Goal: Information Seeking & Learning: Learn about a topic

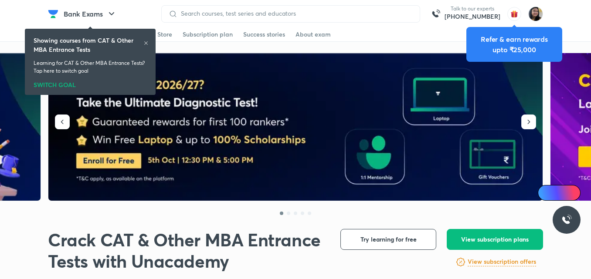
click at [147, 41] on icon at bounding box center [145, 43] width 5 height 5
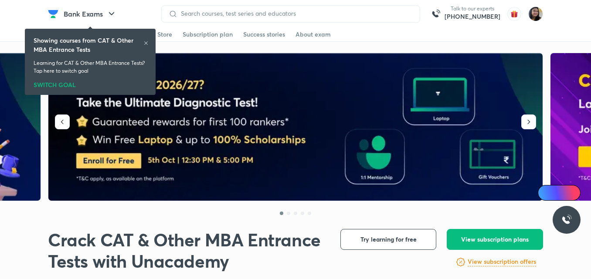
click at [145, 44] on icon at bounding box center [145, 43] width 5 height 5
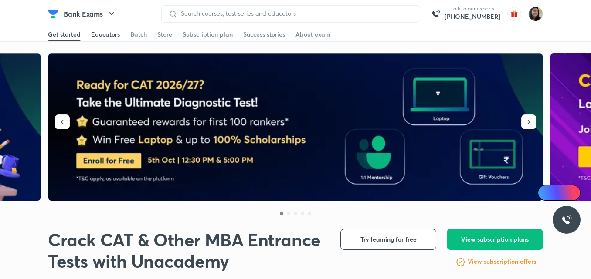
click at [110, 36] on div "Educators" at bounding box center [105, 34] width 29 height 9
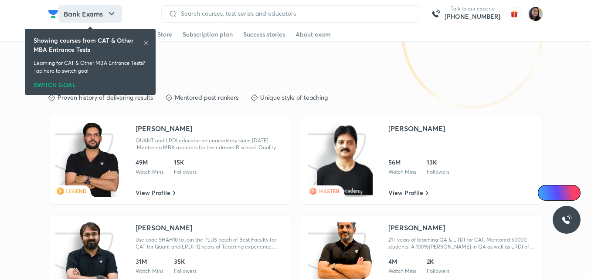
click at [108, 14] on icon "button" at bounding box center [111, 14] width 10 height 10
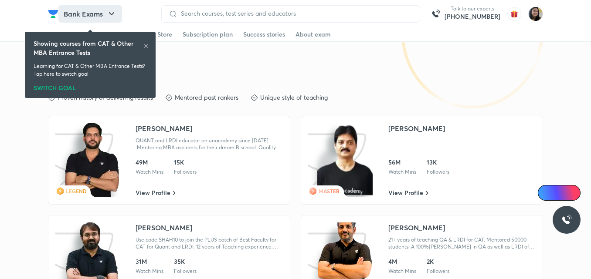
scroll to position [1438, 0]
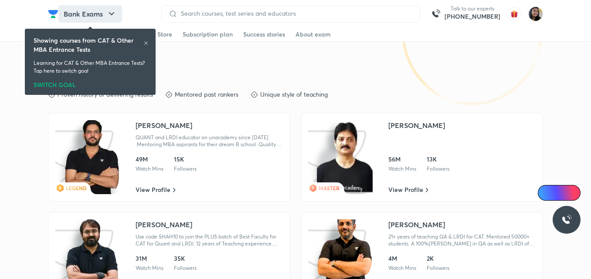
click at [108, 14] on icon "button" at bounding box center [111, 14] width 10 height 10
click at [114, 16] on icon "button" at bounding box center [111, 14] width 10 height 10
click at [146, 46] on div at bounding box center [145, 44] width 5 height 7
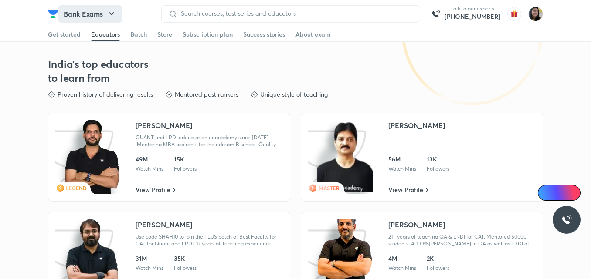
click at [115, 13] on icon "button" at bounding box center [111, 14] width 10 height 10
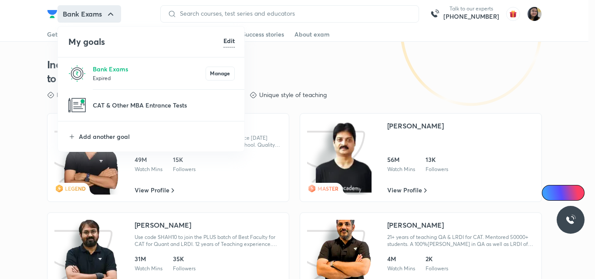
click at [133, 110] on p at bounding box center [164, 110] width 142 height 1
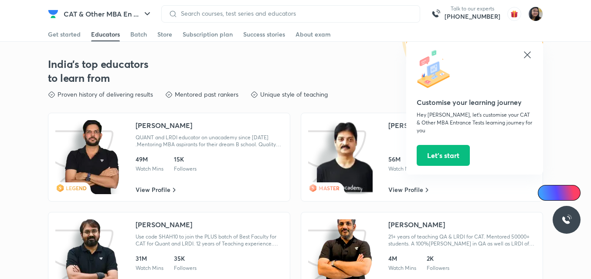
click at [131, 106] on div "India's top educators to learn from Proven history of delivering results Mentor…" at bounding box center [295, 184] width 495 height 296
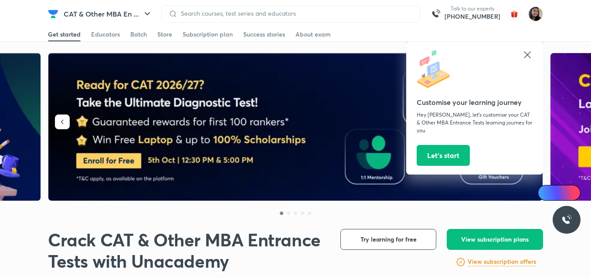
click at [526, 53] on icon at bounding box center [527, 54] width 7 height 7
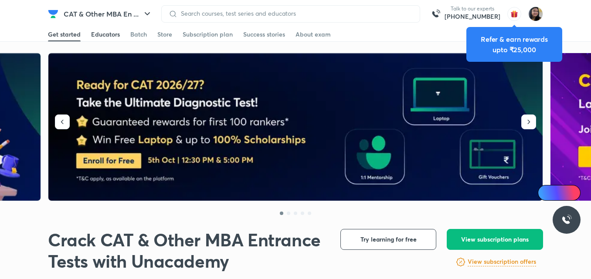
click at [102, 34] on div "Educators" at bounding box center [105, 34] width 29 height 9
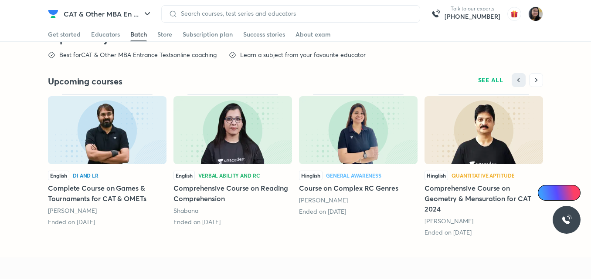
scroll to position [2222, 0]
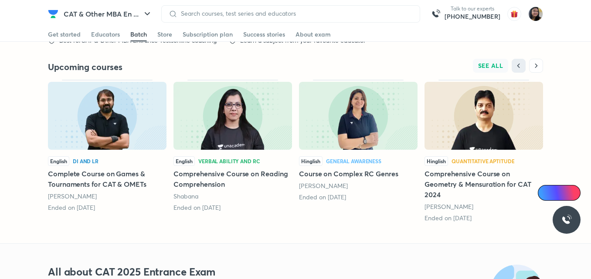
click at [497, 64] on span "SEE ALL" at bounding box center [490, 66] width 25 height 6
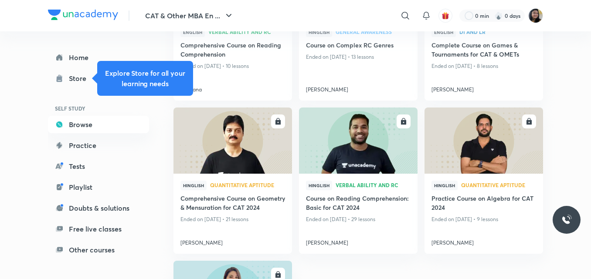
scroll to position [218, 0]
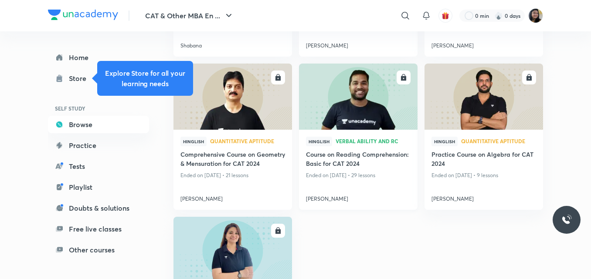
click at [390, 118] on img at bounding box center [358, 97] width 121 height 68
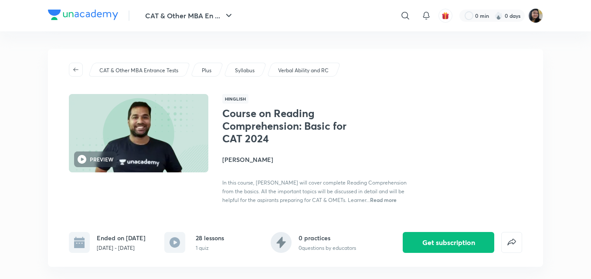
click at [252, 160] on h4 "[PERSON_NAME]" at bounding box center [319, 159] width 195 height 9
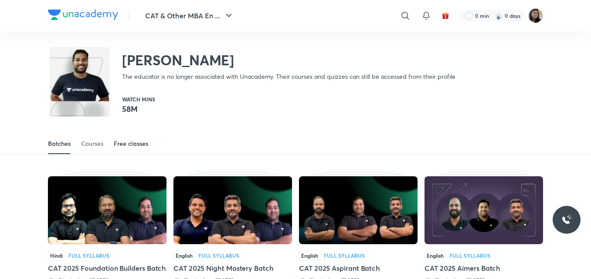
click at [126, 147] on div "Free classes" at bounding box center [131, 143] width 34 height 9
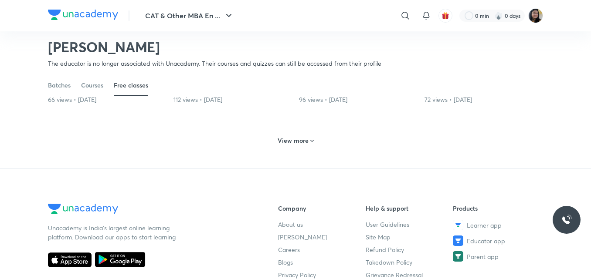
scroll to position [473, 0]
click at [306, 139] on h6 "View more" at bounding box center [293, 140] width 31 height 9
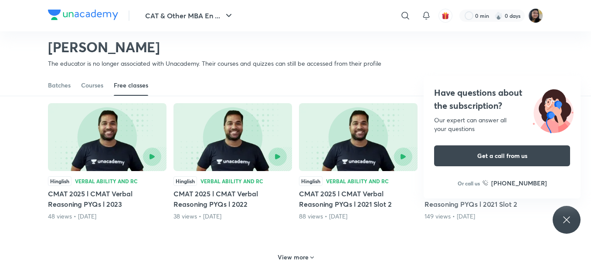
scroll to position [778, 0]
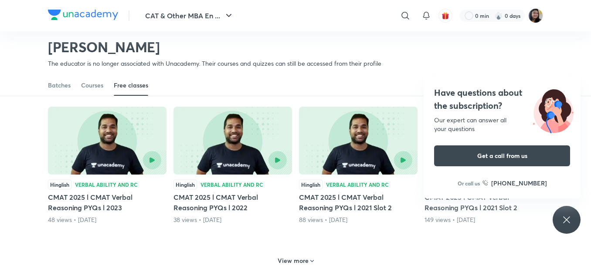
click at [558, 222] on div "Have questions about the subscription? Our expert can answer all your questions…" at bounding box center [567, 220] width 28 height 28
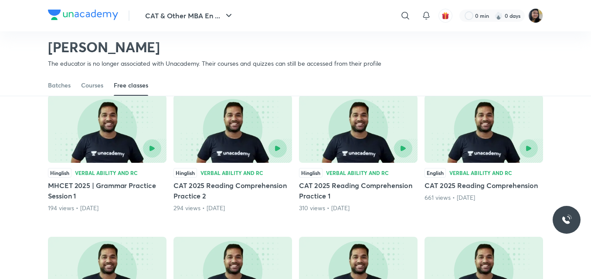
scroll to position [647, 0]
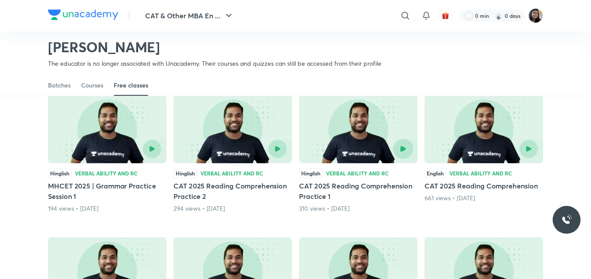
click at [410, 147] on button "button" at bounding box center [403, 149] width 20 height 20
click at [384, 122] on img at bounding box center [358, 129] width 119 height 68
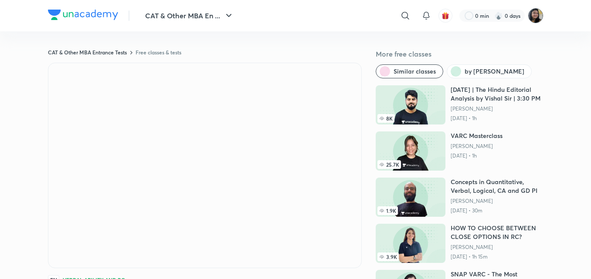
click at [537, 19] on img at bounding box center [535, 15] width 15 height 15
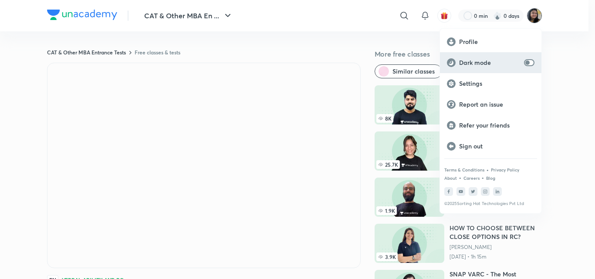
click at [531, 63] on input "checkbox" at bounding box center [527, 62] width 21 height 7
checkbox input "true"
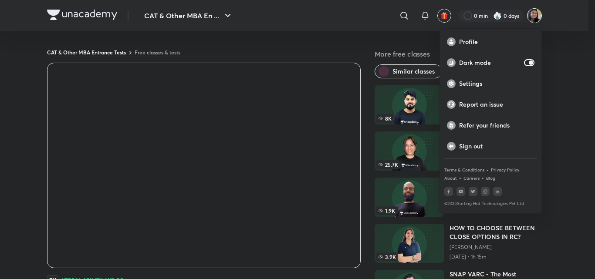
click at [303, 147] on div at bounding box center [297, 139] width 595 height 279
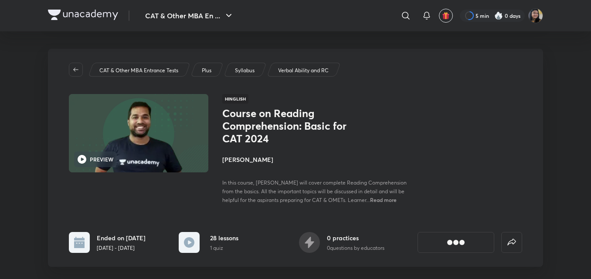
scroll to position [218, 0]
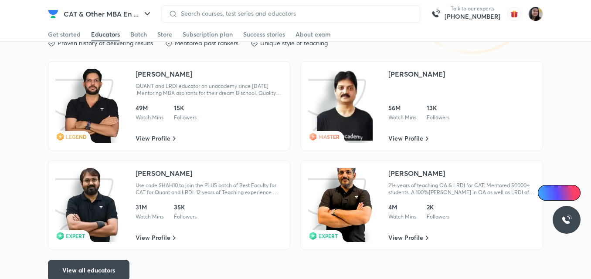
scroll to position [1568, 0]
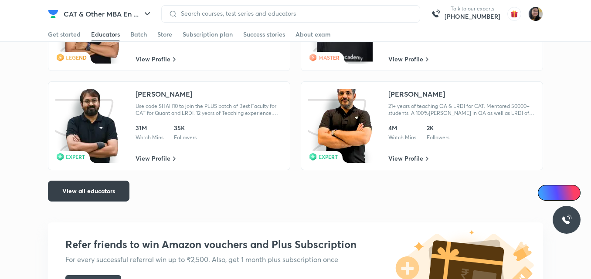
click at [117, 191] on button "View all educators" at bounding box center [89, 191] width 82 height 21
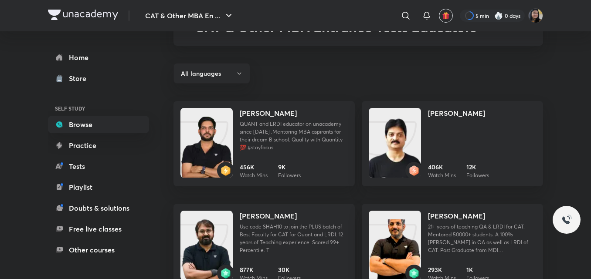
scroll to position [42, 0]
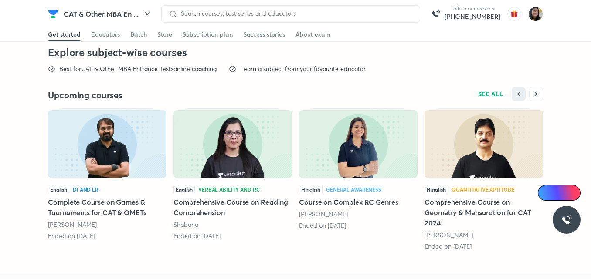
scroll to position [2222, 0]
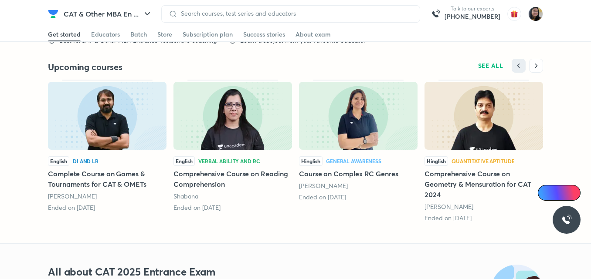
click at [273, 128] on img at bounding box center [232, 116] width 119 height 68
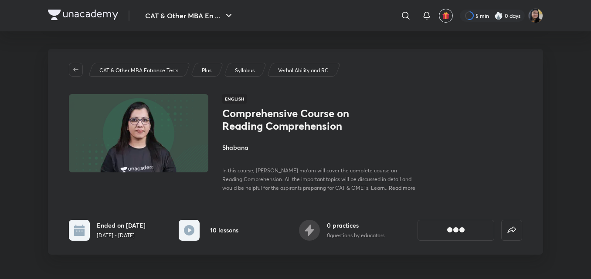
click at [243, 146] on h4 "Shabana" at bounding box center [319, 147] width 195 height 9
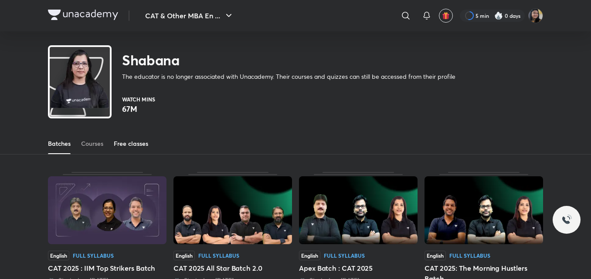
click at [141, 147] on div "Free classes" at bounding box center [131, 143] width 34 height 9
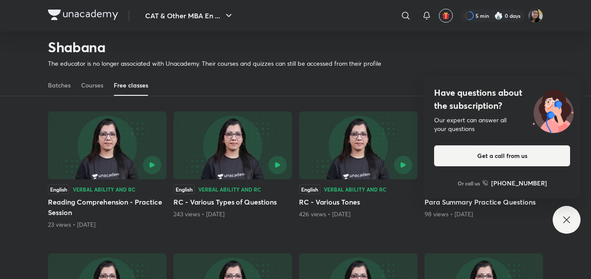
scroll to position [192, 0]
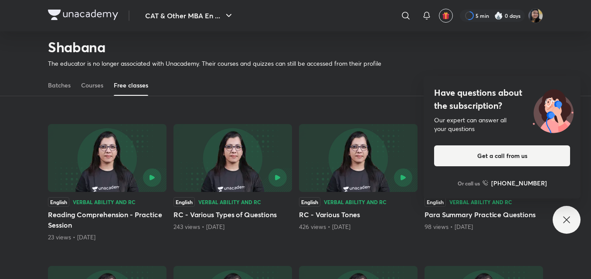
click at [566, 218] on icon at bounding box center [566, 220] width 10 height 10
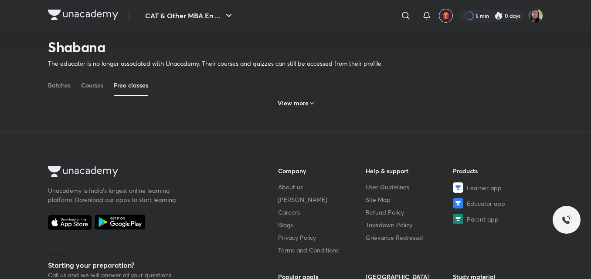
scroll to position [497, 0]
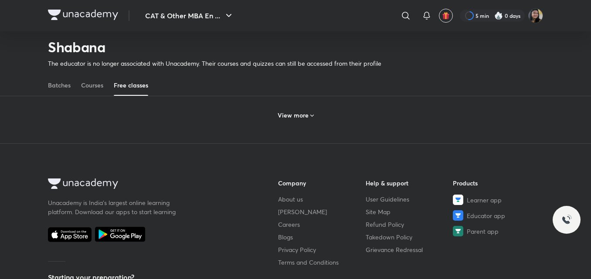
click at [291, 112] on h6 "View more" at bounding box center [293, 115] width 31 height 9
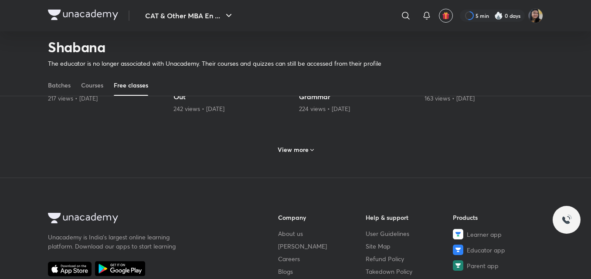
scroll to position [889, 0]
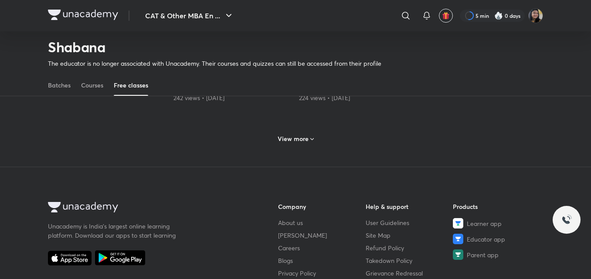
click at [282, 141] on h6 "View more" at bounding box center [293, 139] width 31 height 9
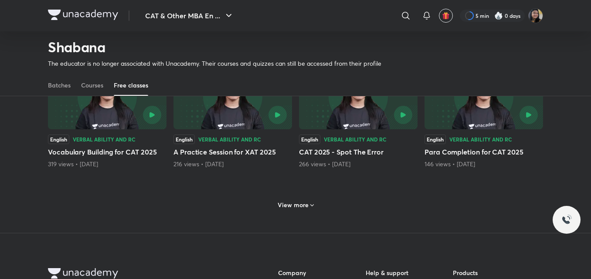
scroll to position [1238, 0]
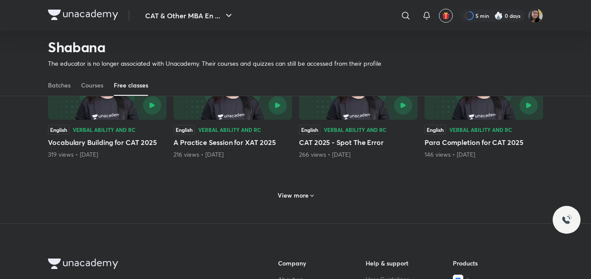
click at [290, 197] on h6 "View more" at bounding box center [293, 195] width 31 height 9
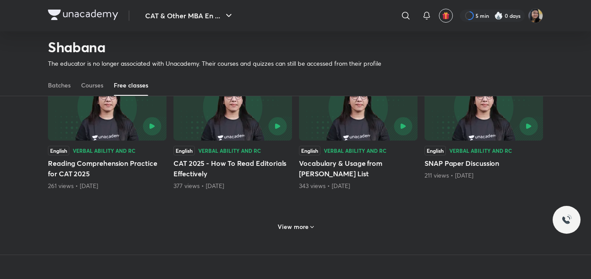
scroll to position [1630, 0]
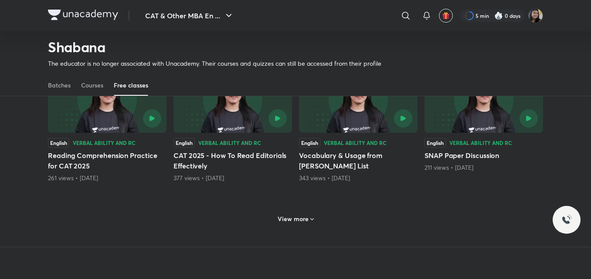
click at [301, 213] on div "View more" at bounding box center [295, 219] width 43 height 14
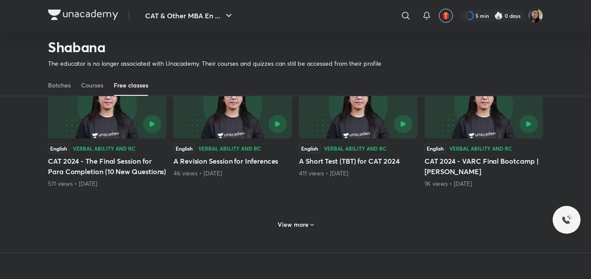
scroll to position [2066, 0]
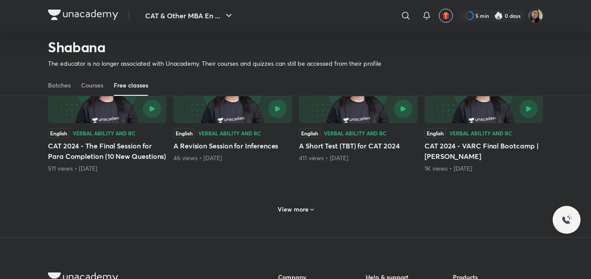
click at [297, 214] on h6 "View more" at bounding box center [293, 209] width 31 height 9
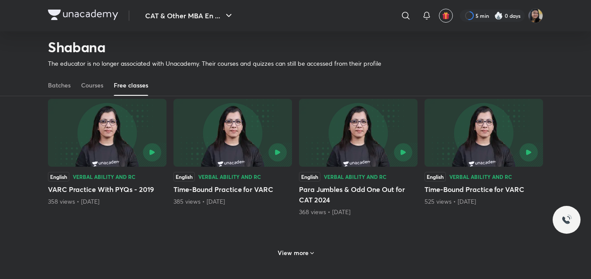
scroll to position [2459, 0]
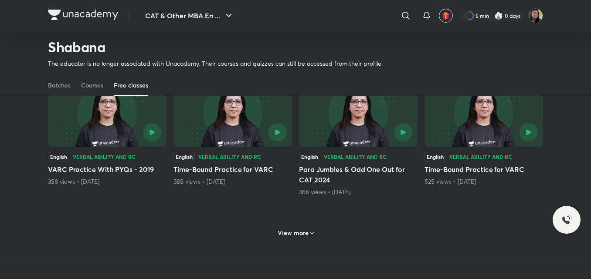
click at [289, 238] on div "View more" at bounding box center [295, 233] width 43 height 14
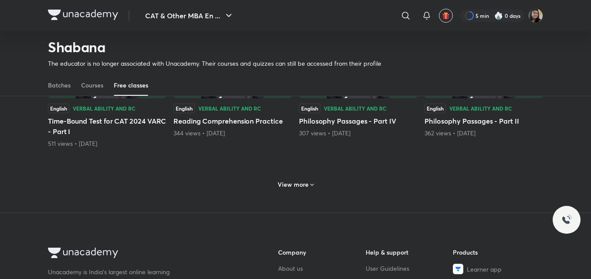
scroll to position [2938, 0]
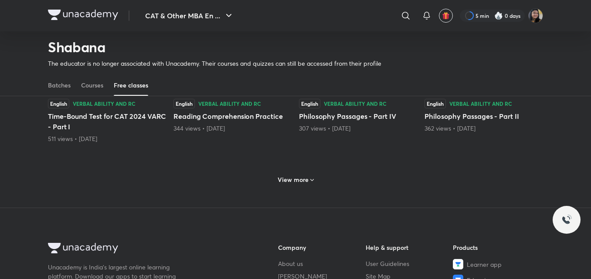
click at [299, 184] on h6 "View more" at bounding box center [293, 180] width 31 height 9
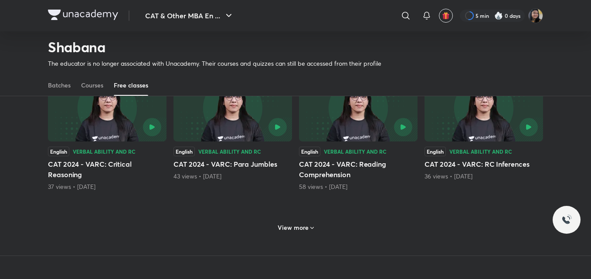
scroll to position [3330, 0]
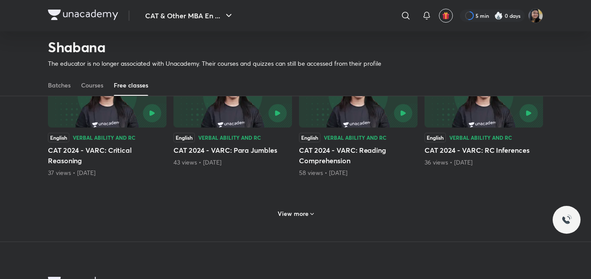
click at [292, 218] on h6 "View more" at bounding box center [293, 214] width 31 height 9
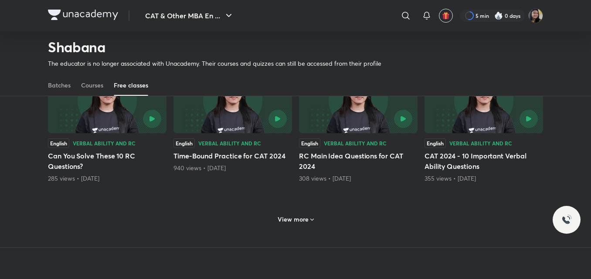
scroll to position [3766, 0]
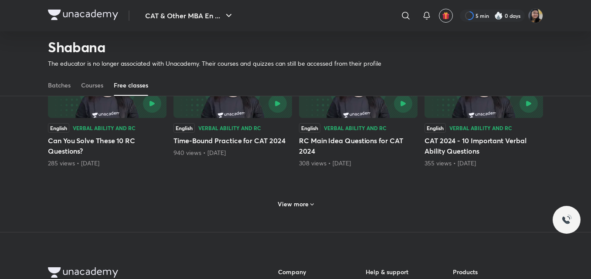
click at [295, 209] on h6 "View more" at bounding box center [293, 204] width 31 height 9
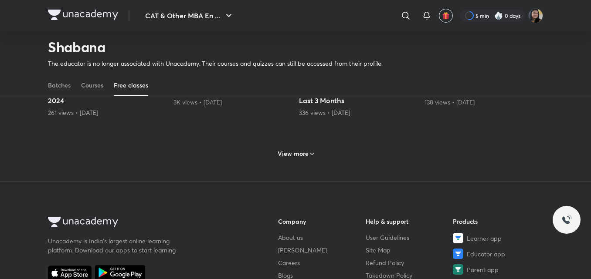
scroll to position [4246, 0]
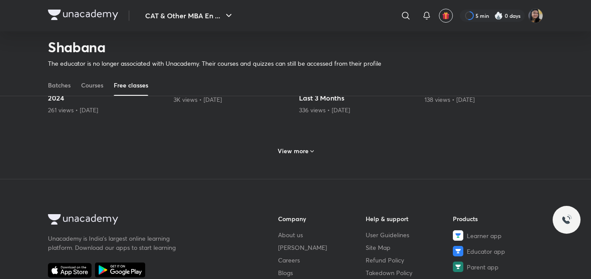
click at [306, 156] on h6 "View more" at bounding box center [293, 151] width 31 height 9
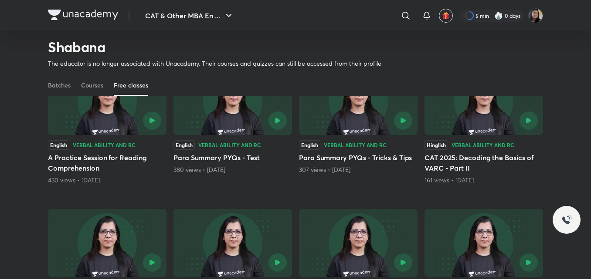
scroll to position [4333, 0]
